Goal: Contribute content: Add original content to the website for others to see

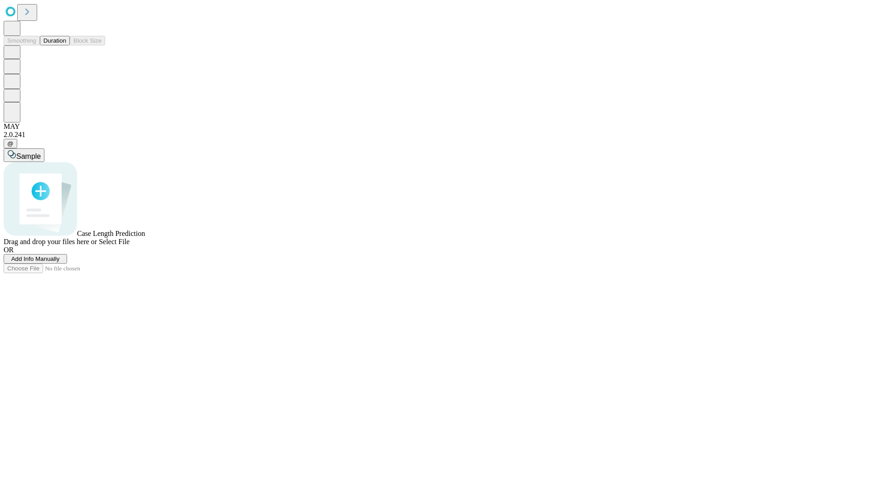
click at [60, 262] on span "Add Info Manually" at bounding box center [35, 258] width 49 height 7
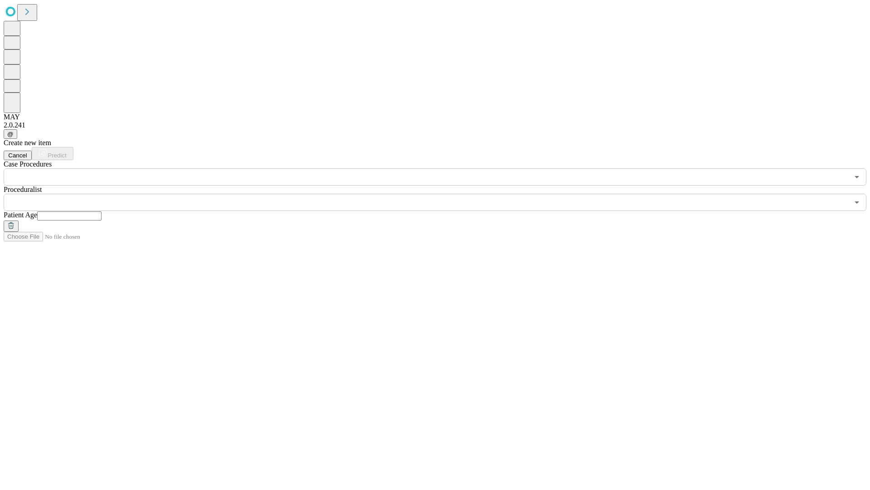
click at [102, 211] on input "text" at bounding box center [69, 215] width 64 height 9
type input "**"
click at [442, 194] on input "text" at bounding box center [426, 202] width 845 height 17
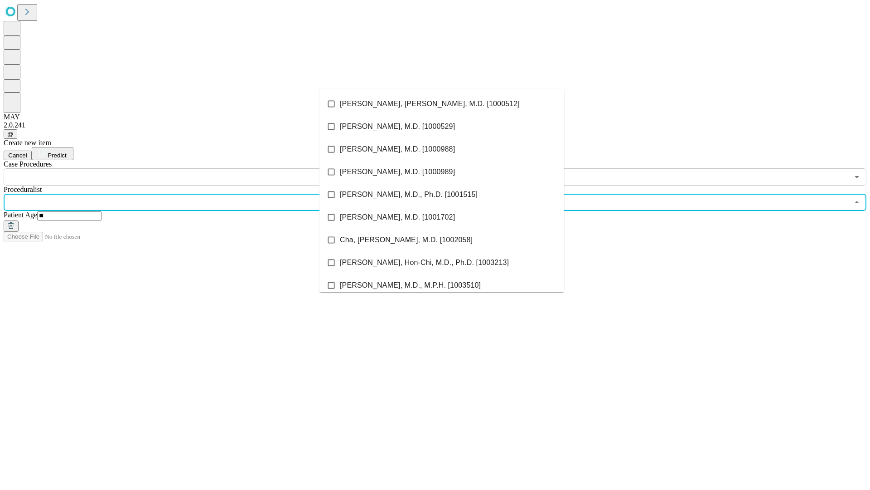
click at [442, 104] on li "[PERSON_NAME], [PERSON_NAME], M.D. [1000512]" at bounding box center [442, 103] width 245 height 23
click at [190, 168] on input "text" at bounding box center [426, 176] width 845 height 17
